Goal: Task Accomplishment & Management: Manage account settings

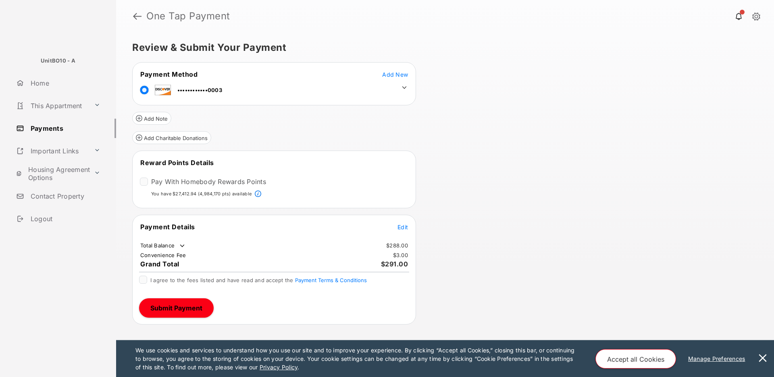
click at [405, 87] on icon at bounding box center [404, 87] width 7 height 7
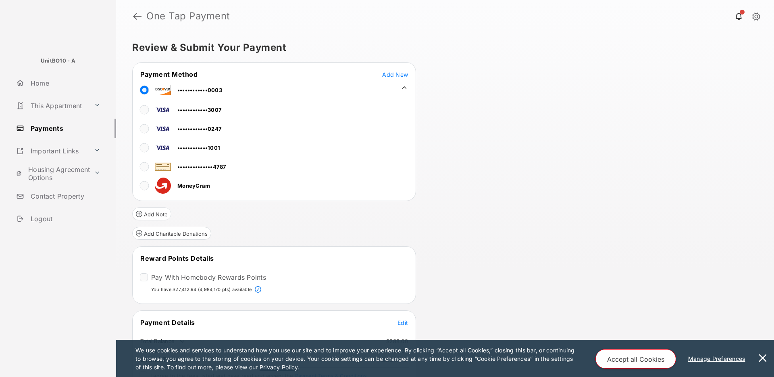
click at [405, 87] on icon at bounding box center [404, 87] width 4 height 2
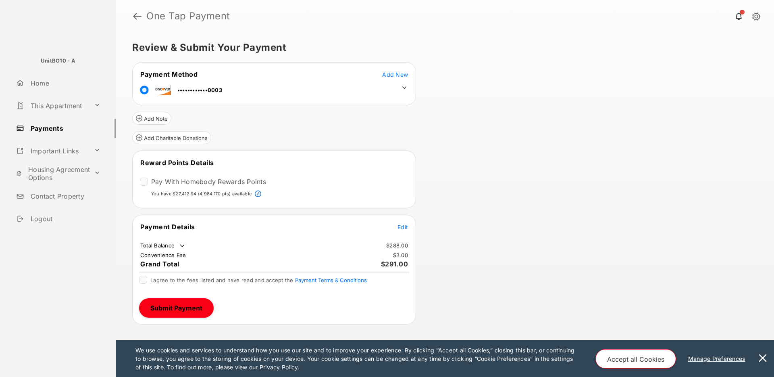
click at [406, 85] on icon at bounding box center [404, 87] width 7 height 7
